Goal: Task Accomplishment & Management: Use online tool/utility

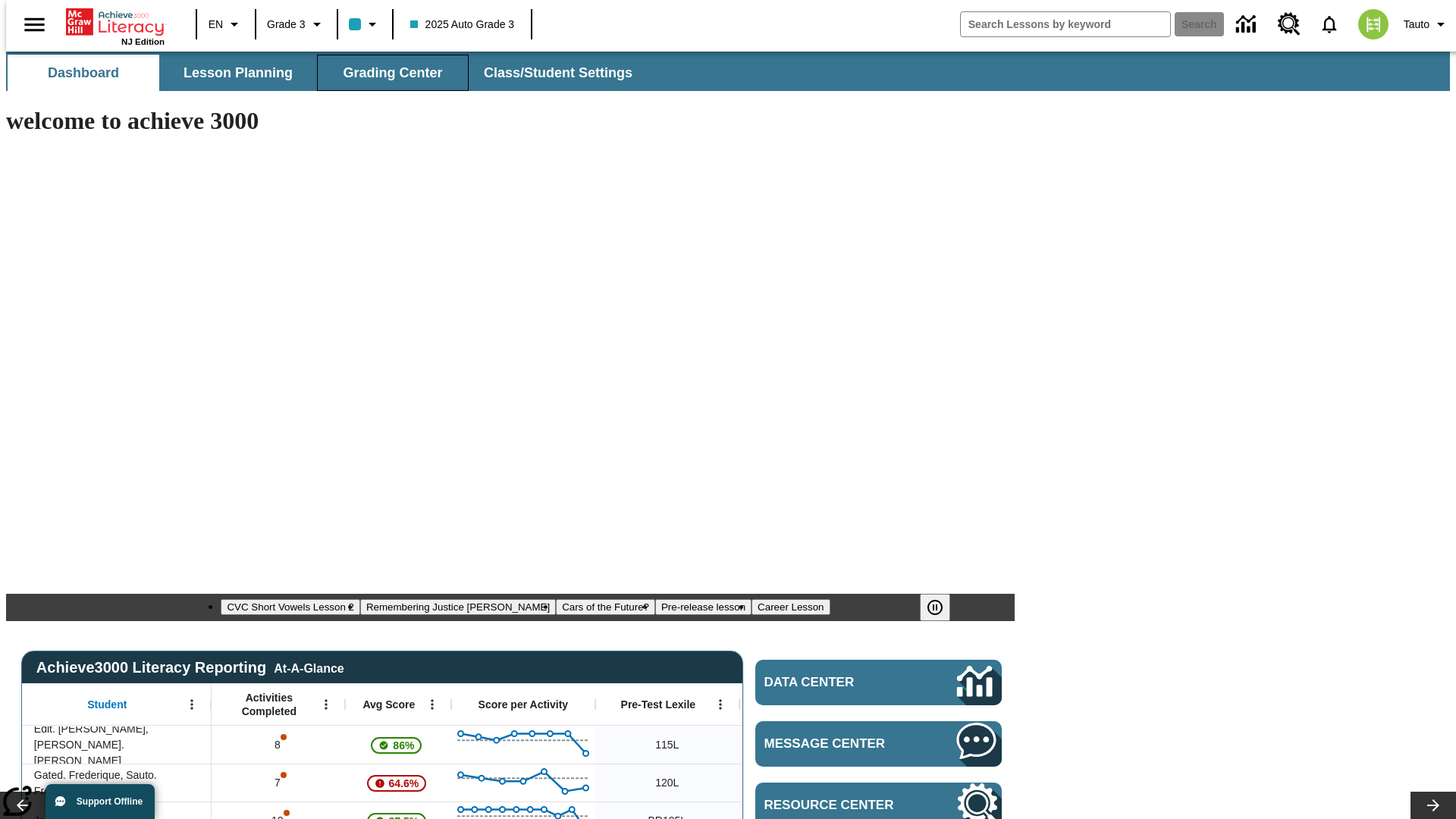
click at [387, 73] on span "Grading Center" at bounding box center [393, 74] width 100 height 18
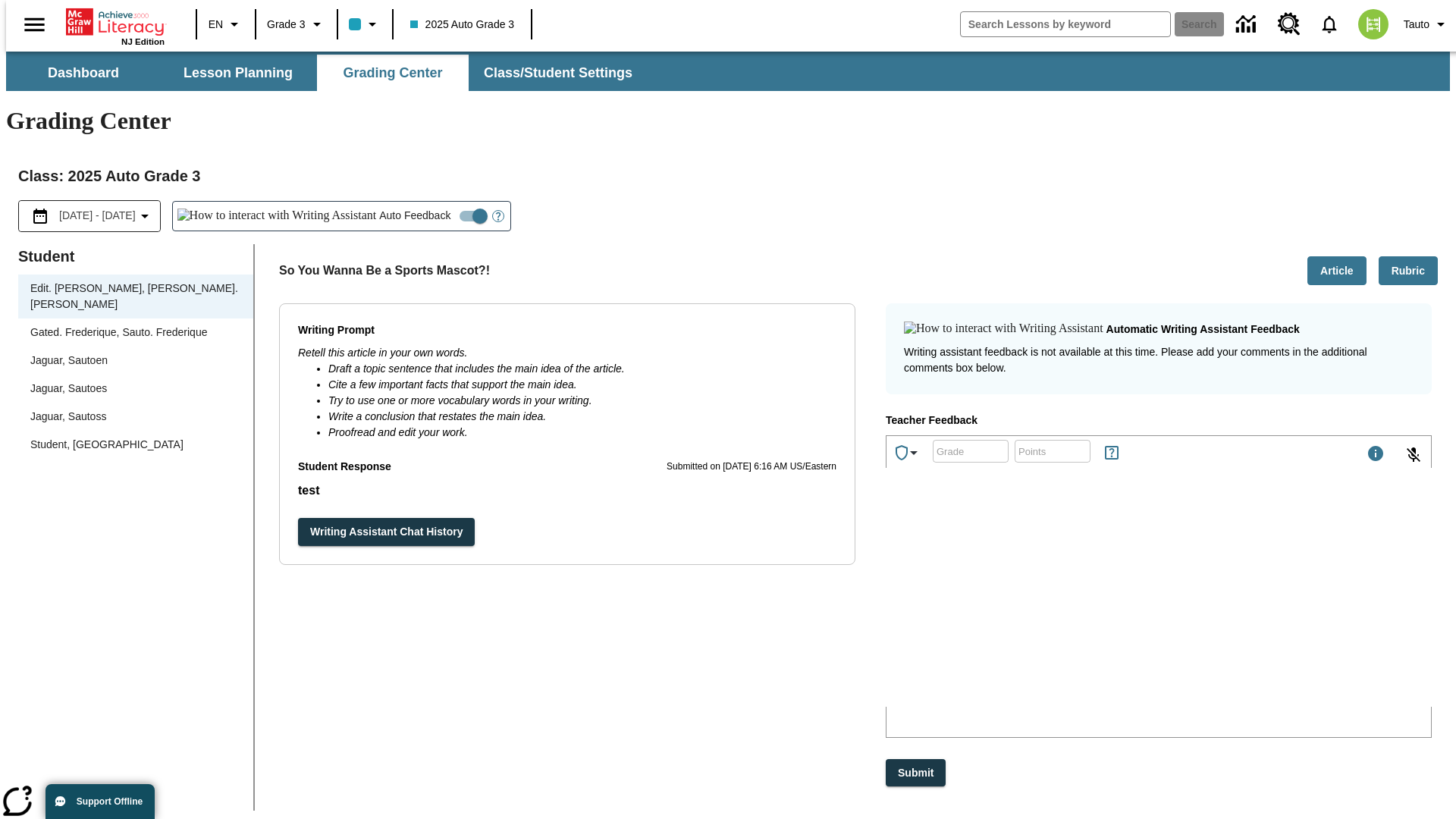
click at [130, 353] on div "Jaguar, Sautoen" at bounding box center [135, 361] width 210 height 16
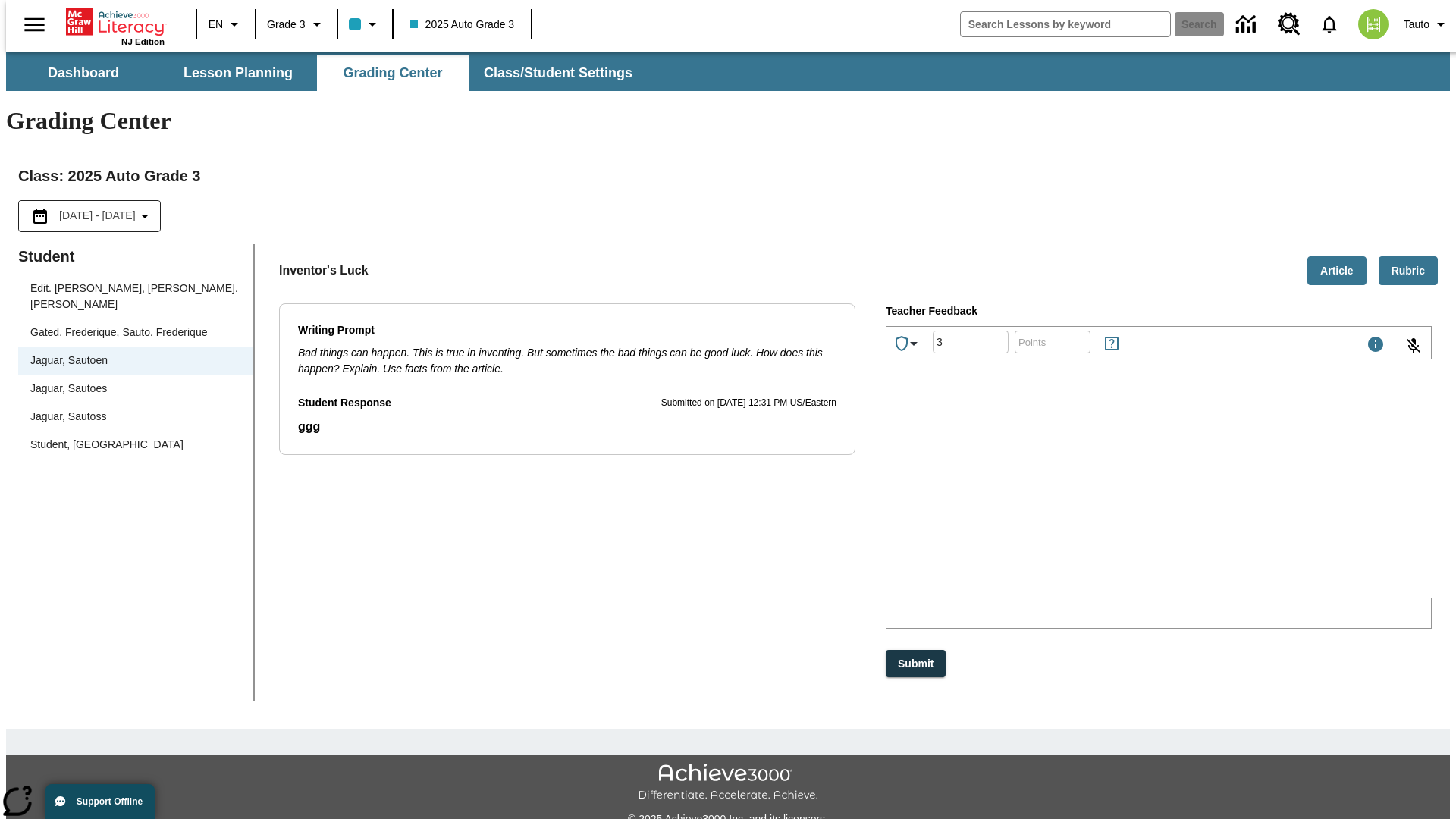
type input "3"
type input "10"
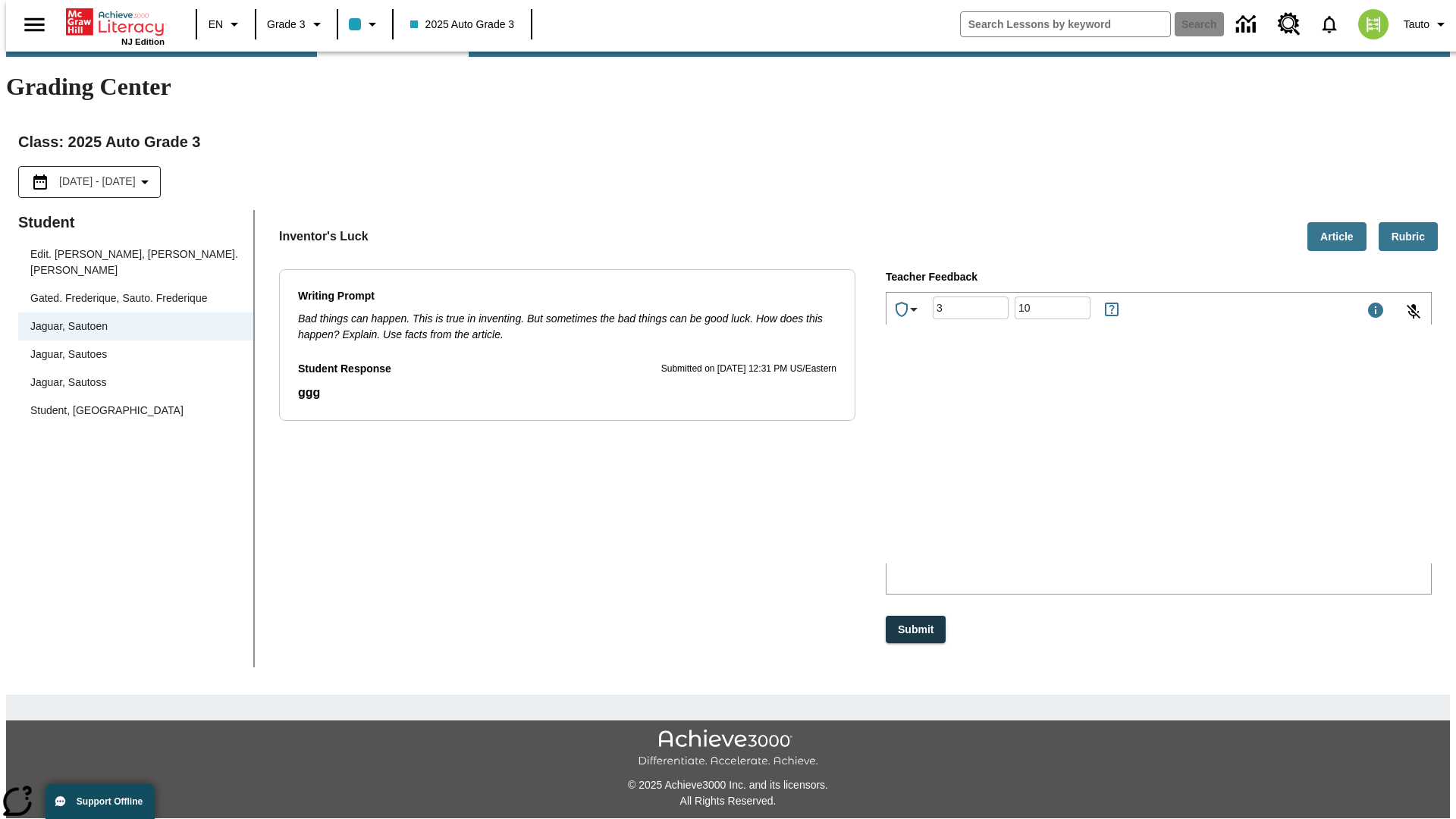
click at [1108, 465] on p "Type your response here." at bounding box center [1000, 464] width 215 height 14
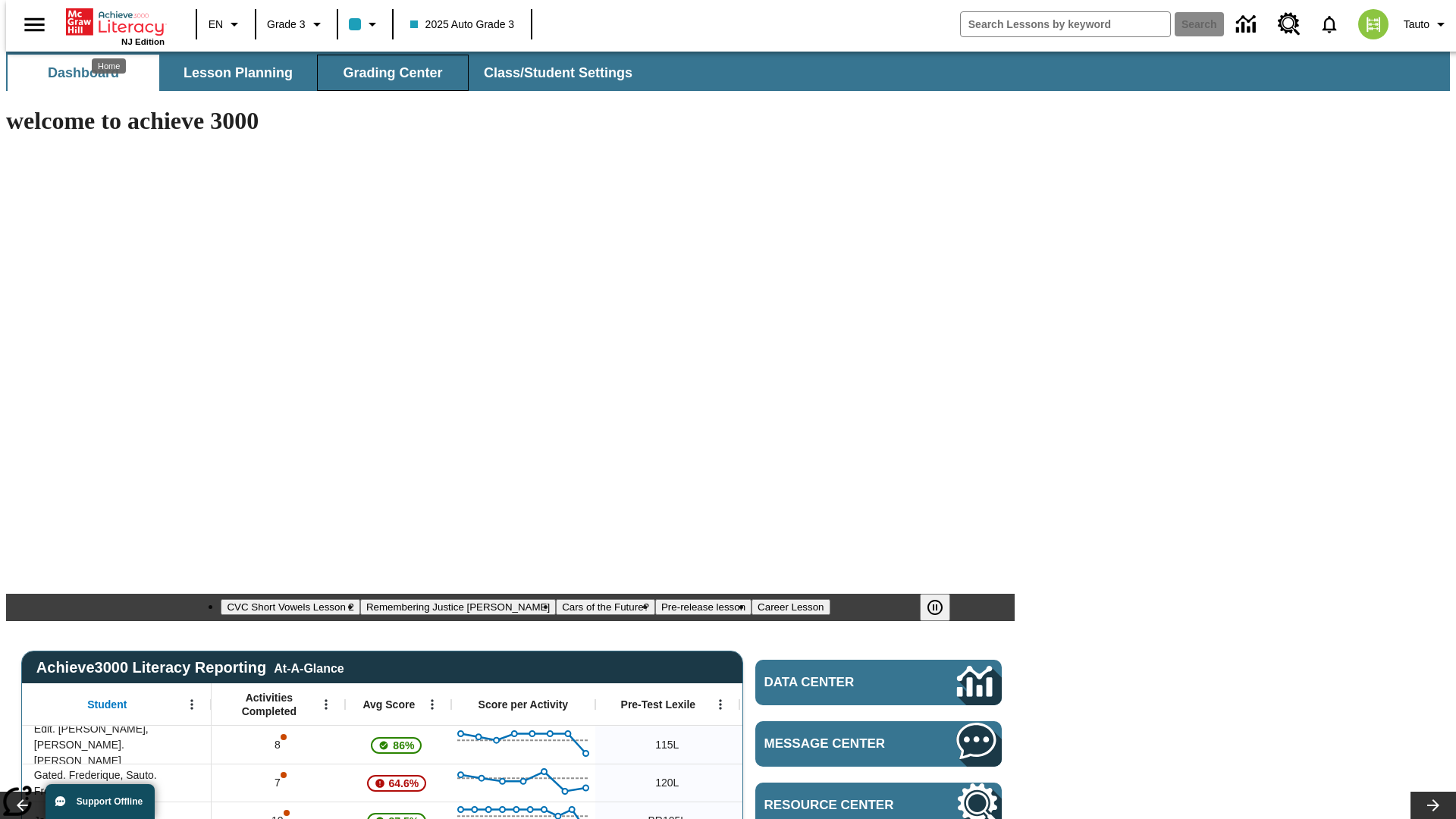
click at [387, 73] on span "Grading Center" at bounding box center [393, 74] width 100 height 18
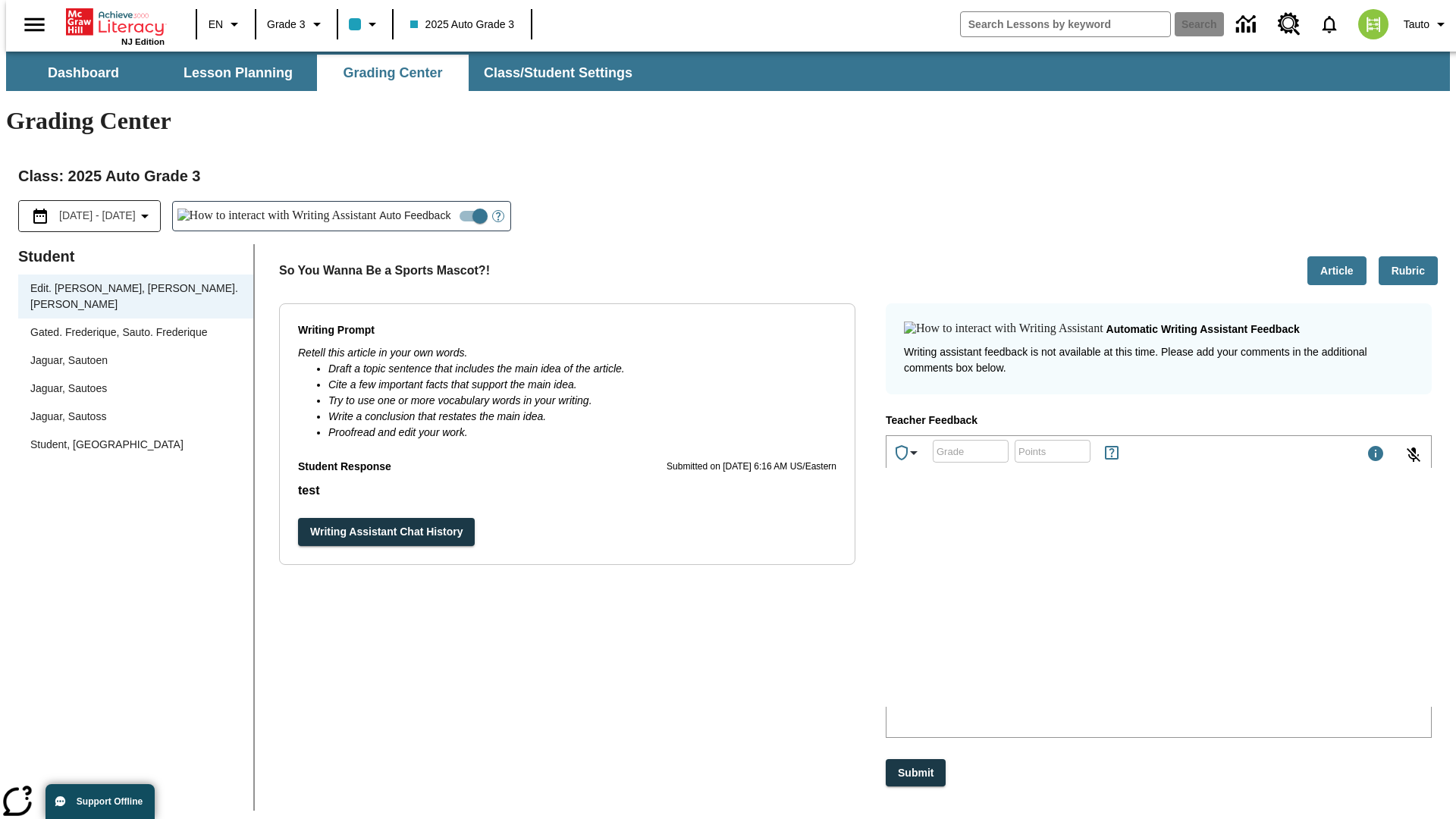
click at [130, 353] on div "Jaguar, Sautoen" at bounding box center [135, 361] width 210 height 16
